Goal: Task Accomplishment & Management: Complete application form

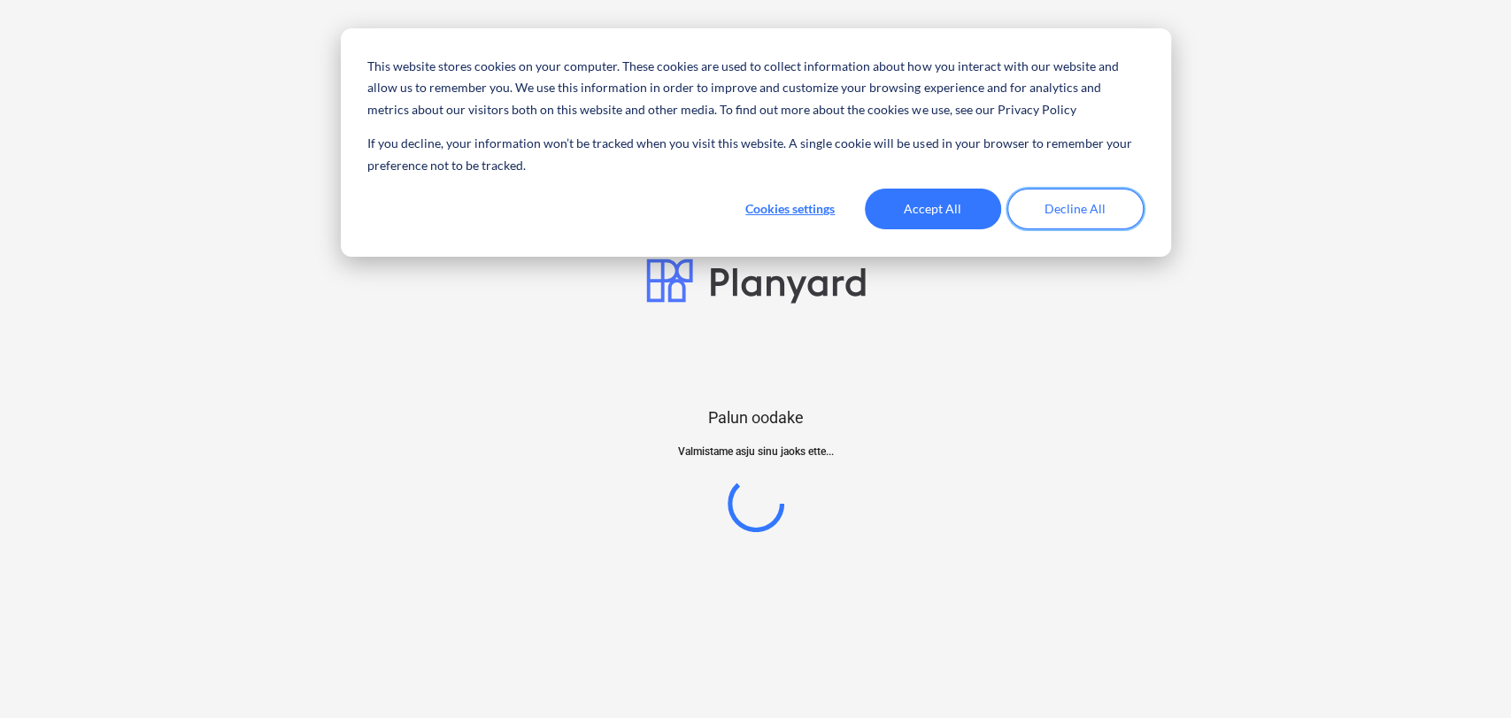
click at [1052, 207] on button "Decline All" at bounding box center [1075, 209] width 136 height 41
